Goal: Task Accomplishment & Management: Use online tool/utility

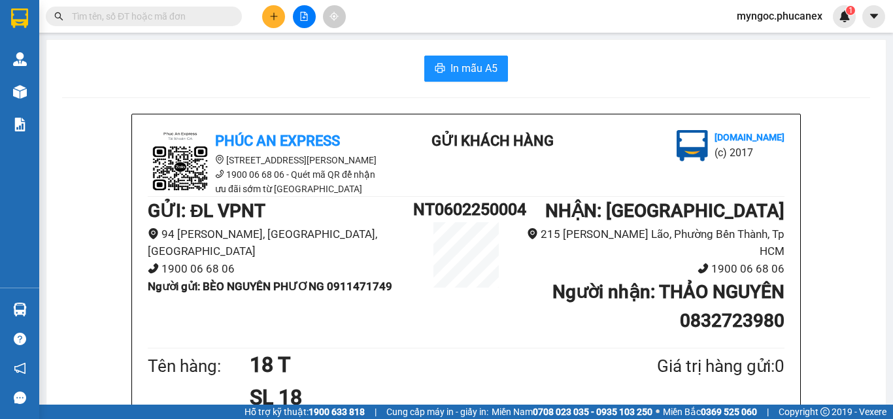
click at [161, 21] on input "text" at bounding box center [149, 16] width 154 height 14
paste input "Q10910250060"
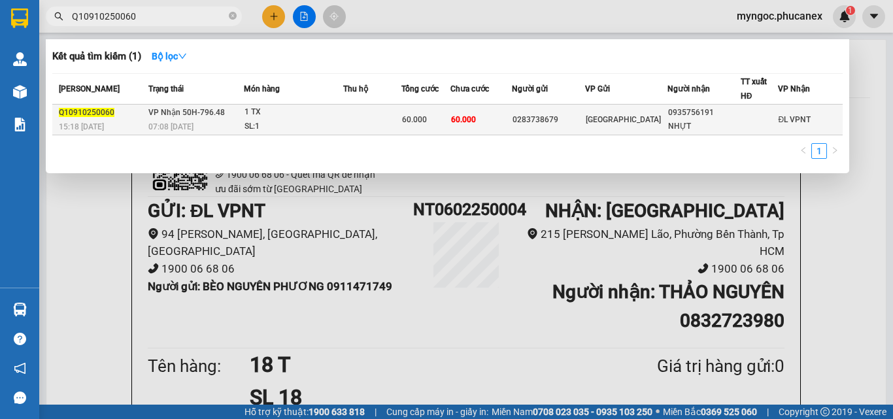
type input "Q10910250060"
click at [413, 128] on td "60.000" at bounding box center [425, 120] width 48 height 31
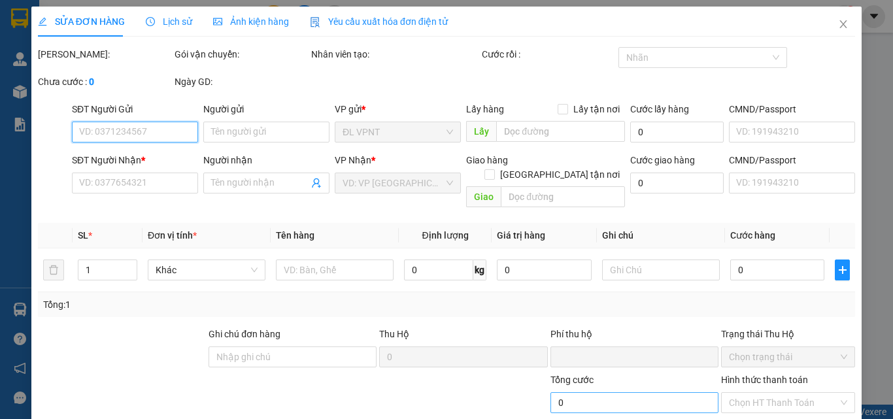
scroll to position [61, 0]
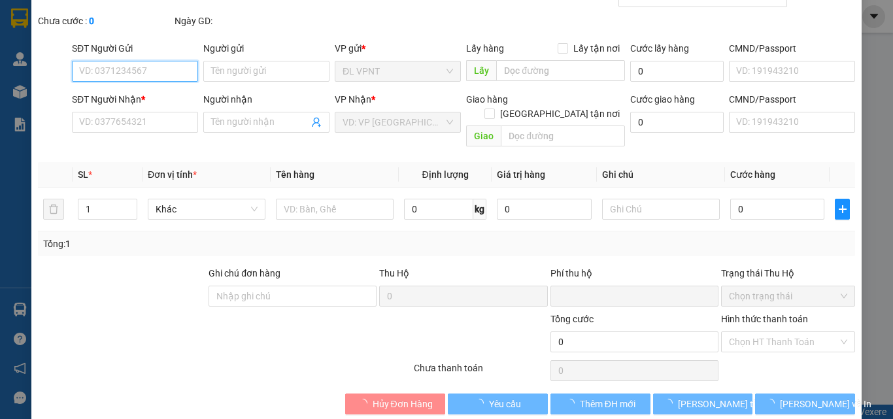
type input "0283738679"
type input "0935756191"
type input "NHỰT"
type input "0"
type input "60.000"
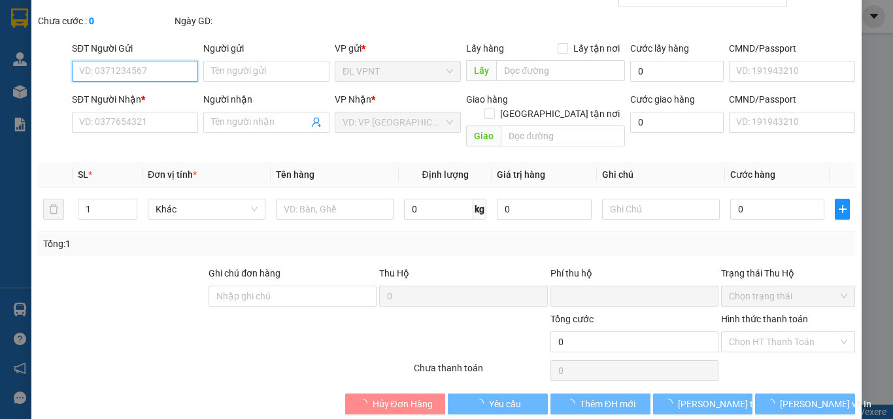
type input "60.000"
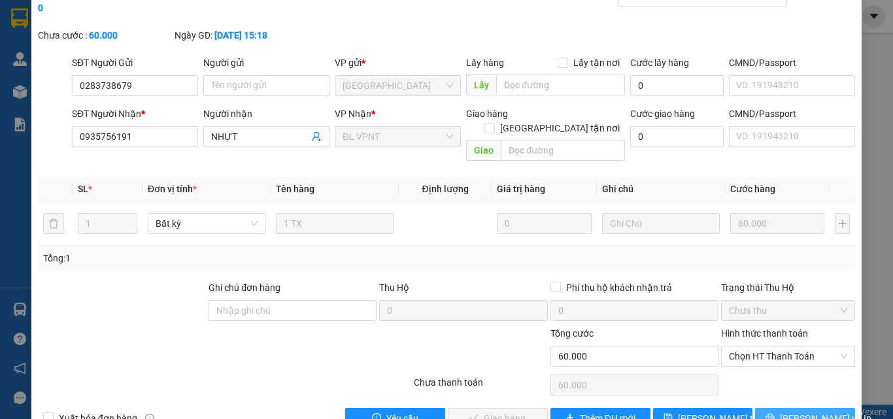
click at [764, 408] on button "[PERSON_NAME] và In" at bounding box center [805, 418] width 100 height 21
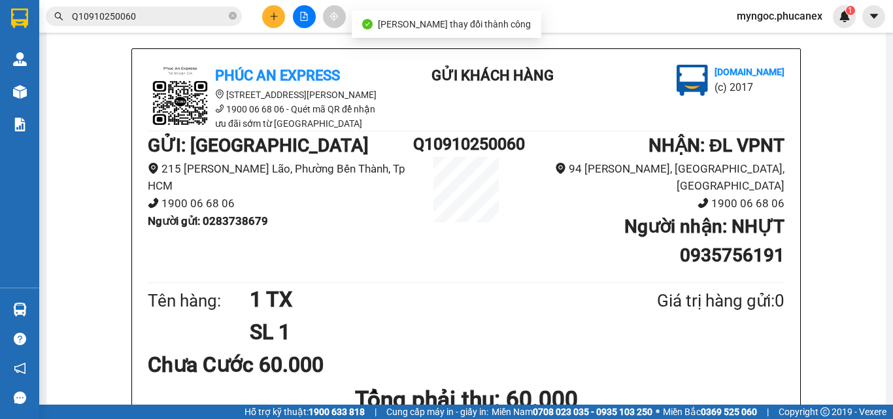
scroll to position [131, 0]
